Goal: Information Seeking & Learning: Check status

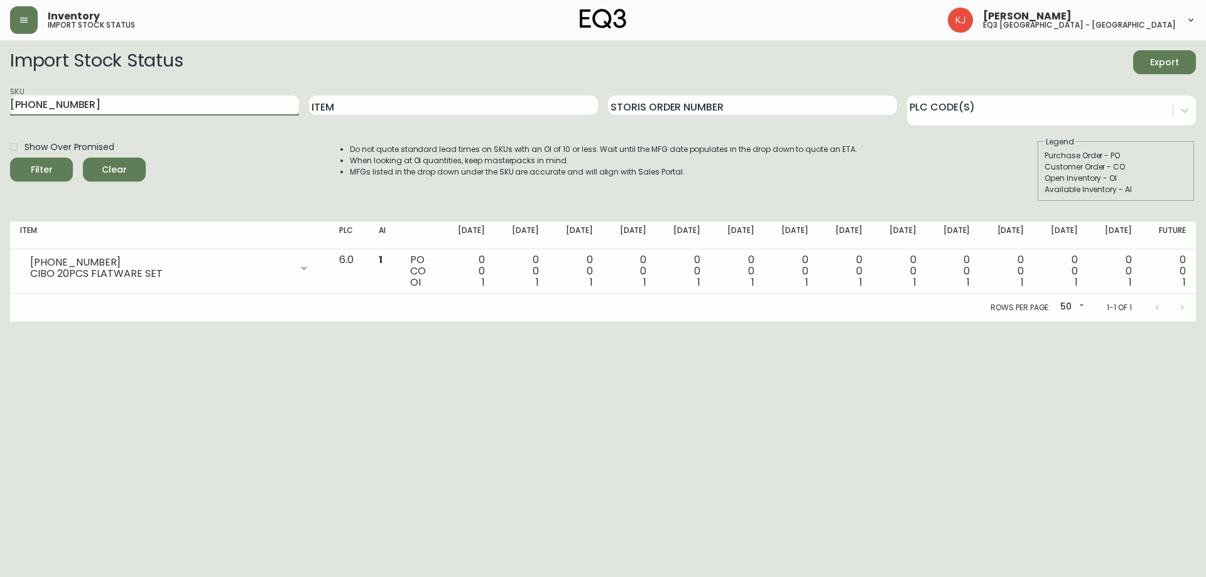
drag, startPoint x: 234, startPoint y: 108, endPoint x: 0, endPoint y: 93, distance: 234.2
click at [0, 93] on main "Import Stock Status Export SKU [PHONE_NUMBER] Item Storis Order Number PLC Code…" at bounding box center [603, 181] width 1206 height 282
paste input "[PHONE_NUMBER]"
type input "[PHONE_NUMBER]"
click at [10, 158] on button "Filter" at bounding box center [41, 170] width 63 height 24
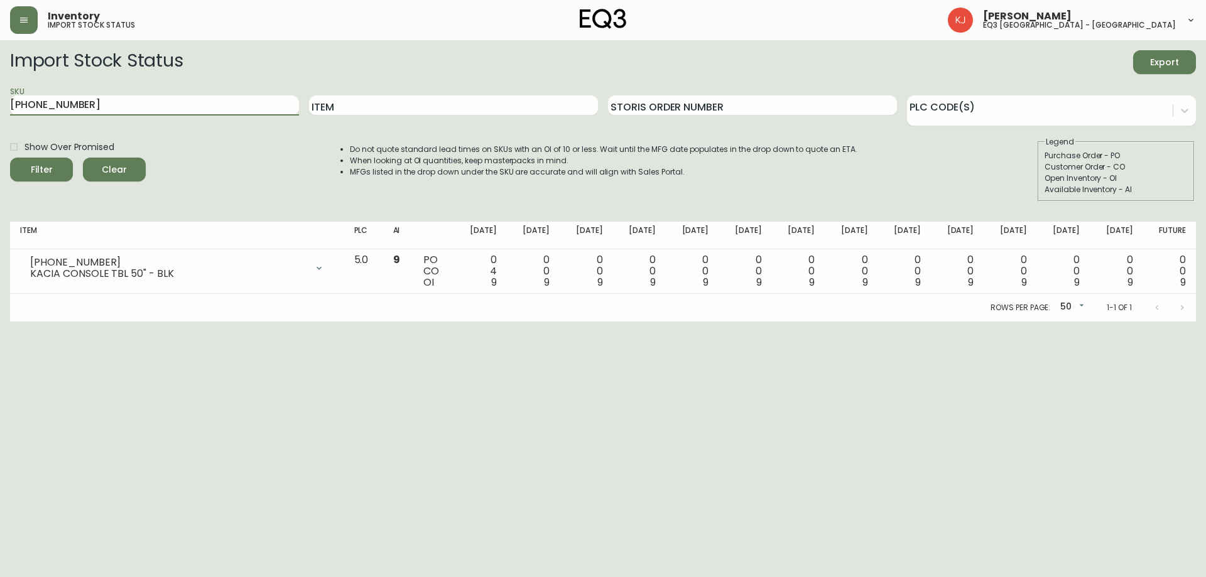
drag, startPoint x: 126, startPoint y: 106, endPoint x: 3, endPoint y: 108, distance: 123.2
click at [3, 108] on main "Import Stock Status Export SKU [PHONE_NUMBER] Item Storis Order Number PLC Code…" at bounding box center [603, 181] width 1206 height 282
type input "alto"
click at [10, 158] on button "Filter" at bounding box center [41, 170] width 63 height 24
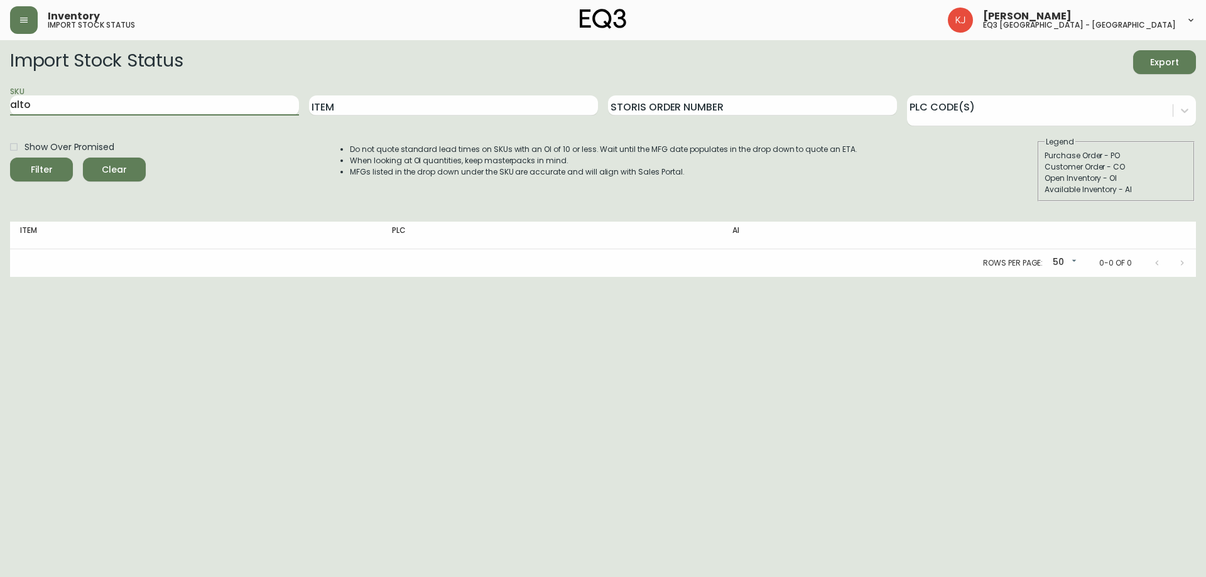
drag, startPoint x: 32, startPoint y: 96, endPoint x: 0, endPoint y: 93, distance: 32.2
click at [0, 93] on main "Import Stock Status Export SKU alto Item Storis Order Number PLC Code(s) Show O…" at bounding box center [603, 158] width 1206 height 237
click at [364, 104] on input "Item" at bounding box center [453, 106] width 289 height 20
type input "alto"
click at [10, 158] on button "Filter" at bounding box center [41, 170] width 63 height 24
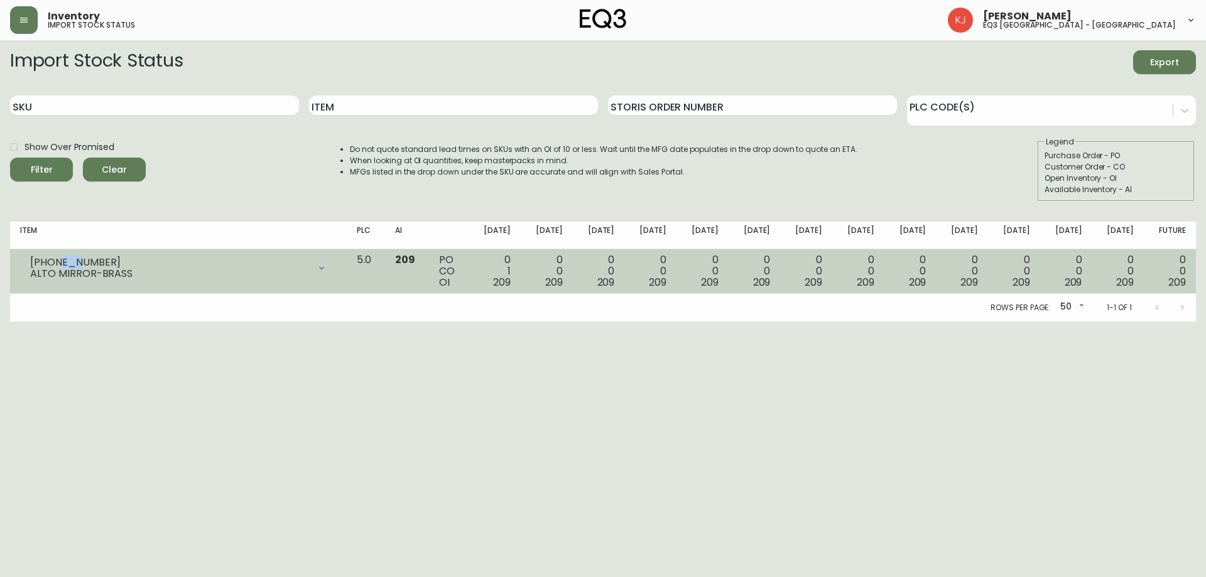
drag, startPoint x: 73, startPoint y: 264, endPoint x: 56, endPoint y: 260, distance: 17.5
click at [56, 260] on div "[PHONE_NUMBER]" at bounding box center [169, 262] width 279 height 11
